Goal: Information Seeking & Learning: Find specific fact

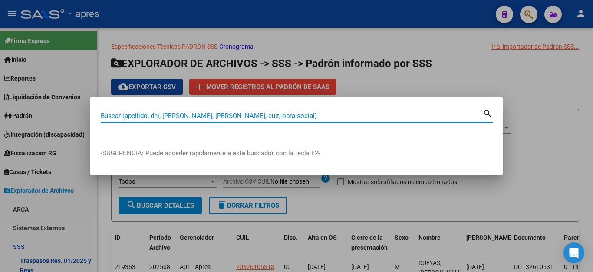
scroll to position [358, 0]
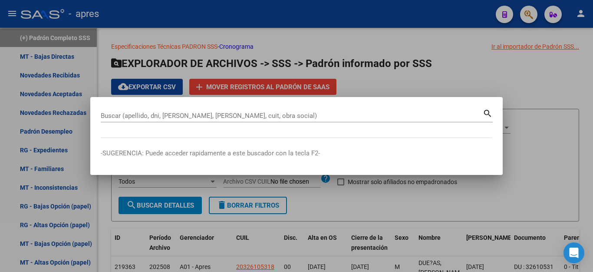
click at [380, 117] on div "Buscar (apellido, dni, [PERSON_NAME], [PERSON_NAME], cuit, obra social)" at bounding box center [292, 115] width 382 height 13
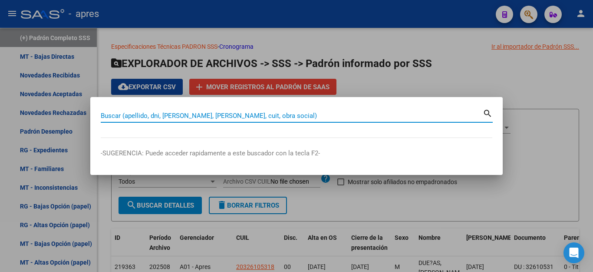
click at [380, 117] on input "Buscar (apellido, dni, [PERSON_NAME], [PERSON_NAME], cuit, obra social)" at bounding box center [292, 116] width 382 height 8
paste input "55871771"
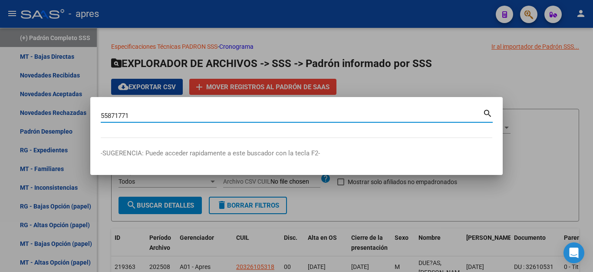
type input "55871771"
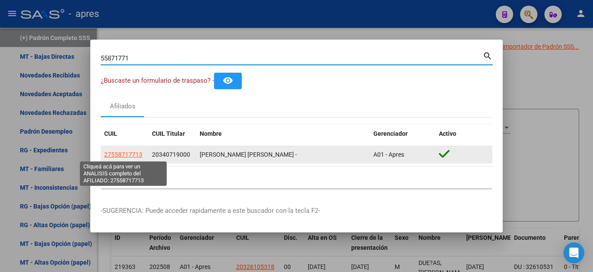
click at [120, 154] on span "27558717713" at bounding box center [123, 154] width 38 height 7
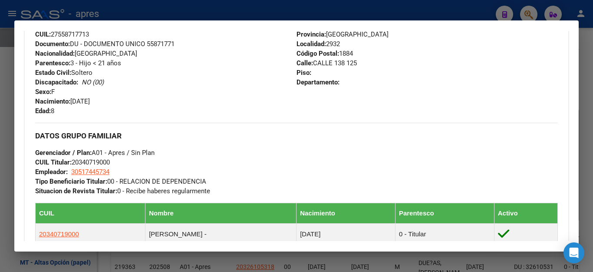
scroll to position [391, 0]
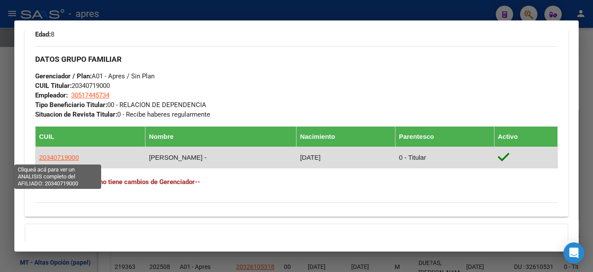
click at [65, 159] on span "20340719000" at bounding box center [59, 156] width 40 height 7
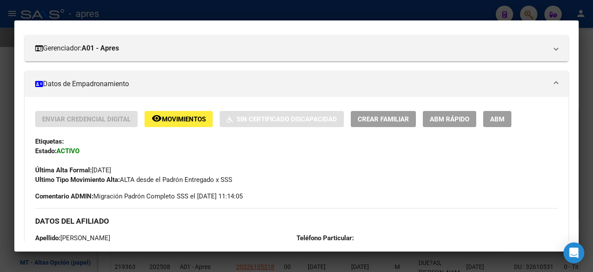
scroll to position [0, 0]
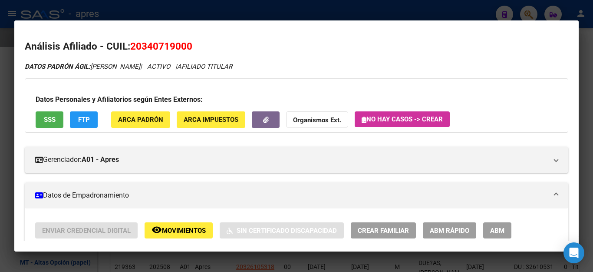
drag, startPoint x: 144, startPoint y: 46, endPoint x: 190, endPoint y: 49, distance: 46.2
click at [190, 49] on span "20340719000" at bounding box center [161, 45] width 62 height 11
copy span "34071900"
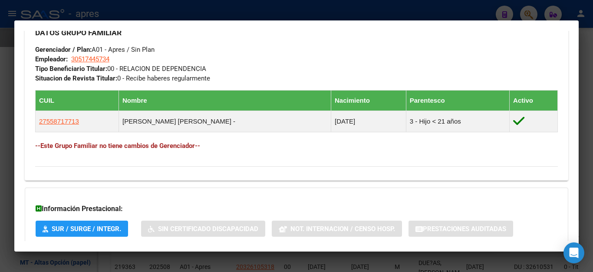
scroll to position [481, 0]
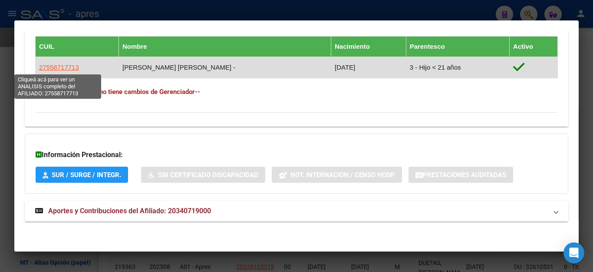
click at [64, 64] on span "27558717713" at bounding box center [59, 66] width 40 height 7
type textarea "27558717713"
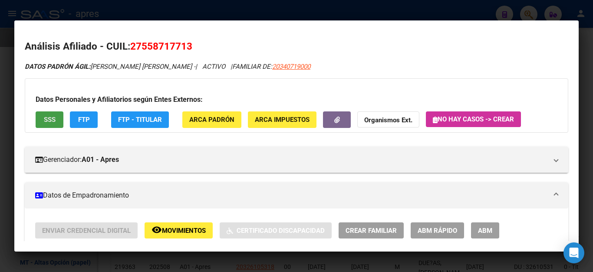
click at [52, 125] on button "SSS" at bounding box center [50, 119] width 28 height 16
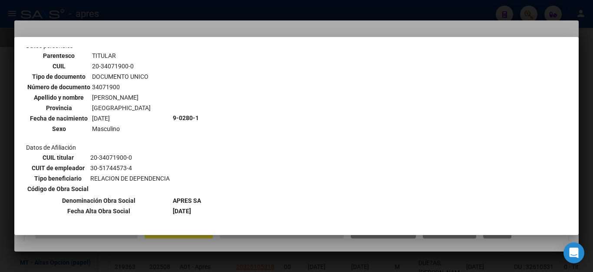
scroll to position [0, 0]
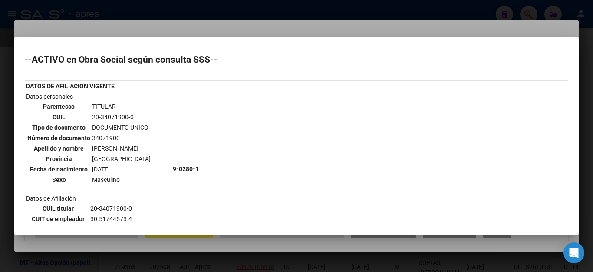
click at [237, 22] on div at bounding box center [296, 136] width 593 height 272
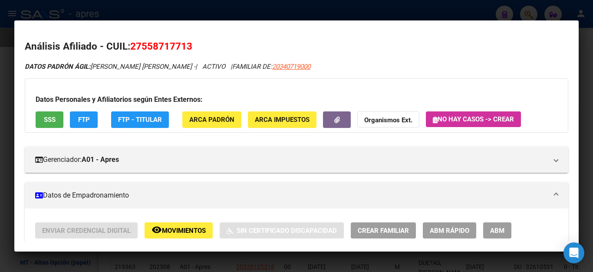
click at [237, 22] on mat-dialog-container "Análisis Afiliado - CUIL: 27558717713 DATOS PADRÓN ÁGIL: [PERSON_NAME] [PERSON_…" at bounding box center [296, 135] width 565 height 231
click at [244, 11] on div at bounding box center [296, 136] width 593 height 272
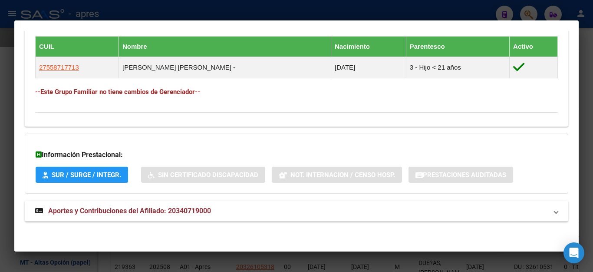
click at [424, 13] on div at bounding box center [296, 136] width 593 height 272
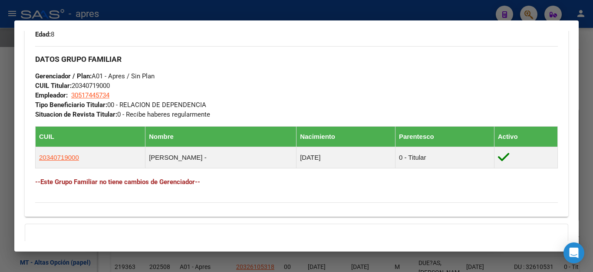
click at [425, 9] on div at bounding box center [296, 136] width 593 height 272
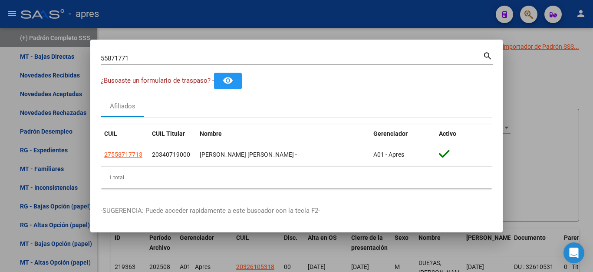
click at [247, 22] on div at bounding box center [296, 136] width 593 height 272
